Goal: Task Accomplishment & Management: Manage account settings

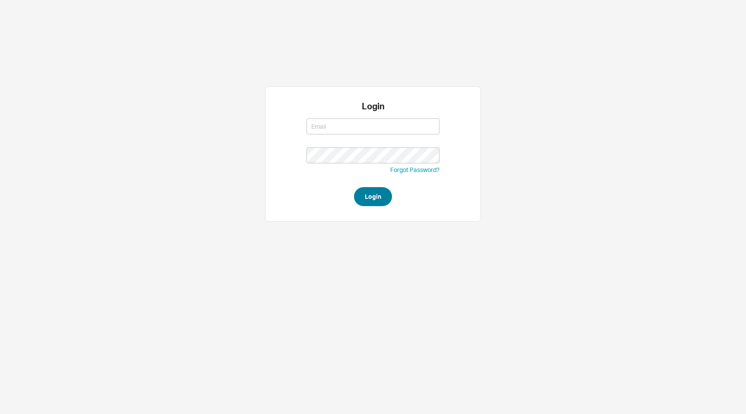
type input "[EMAIL_ADDRESS][DOMAIN_NAME]"
click at [373, 204] on button "Login" at bounding box center [373, 196] width 38 height 19
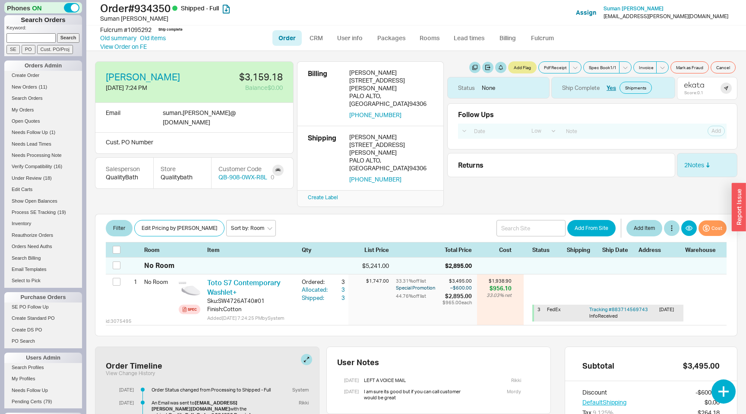
select select "LOW"
click at [307, 354] on button at bounding box center [306, 359] width 11 height 11
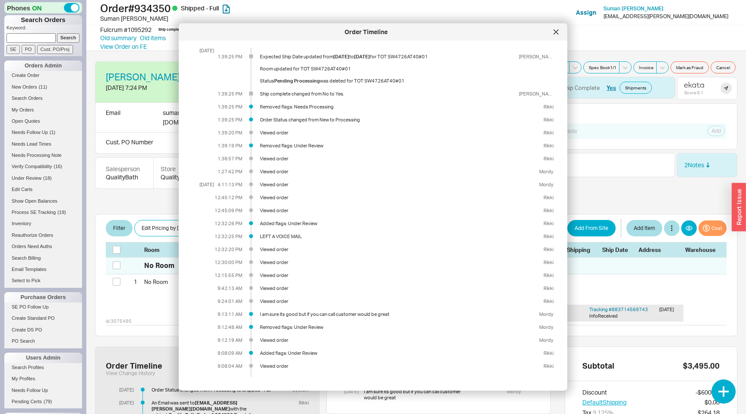
scroll to position [224, 0]
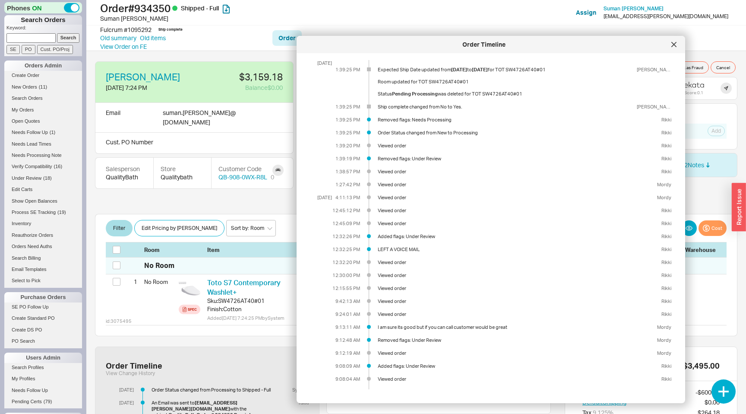
drag, startPoint x: 424, startPoint y: 37, endPoint x: 541, endPoint y: 50, distance: 117.7
click at [541, 50] on div "Order Timeline" at bounding box center [491, 44] width 389 height 17
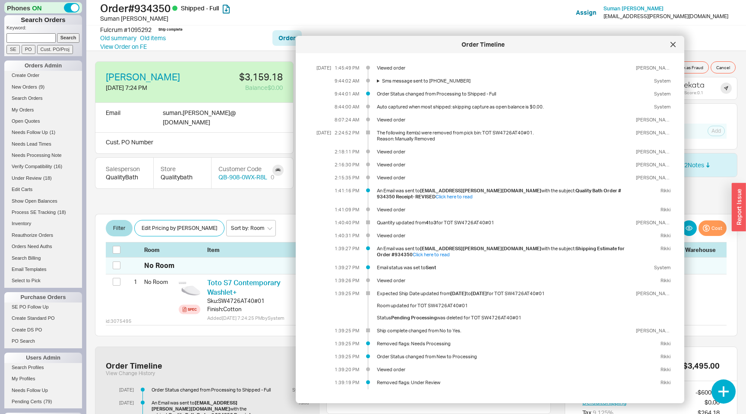
scroll to position [0, 0]
click at [259, 212] on div at bounding box center [416, 213] width 643 height 2
click at [671, 44] on icon at bounding box center [673, 44] width 5 height 5
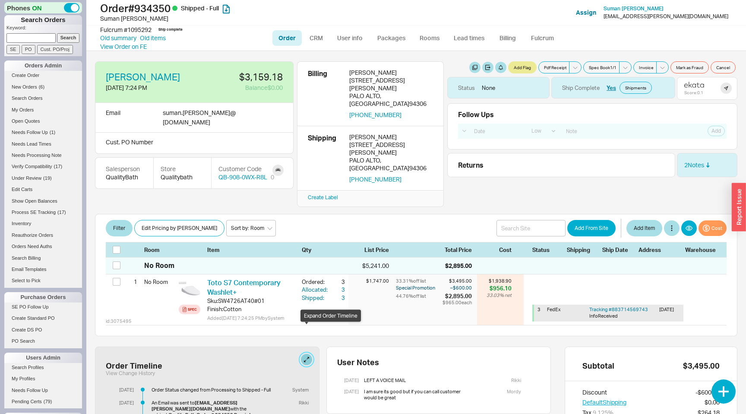
click at [307, 354] on button at bounding box center [306, 359] width 11 height 11
